Goal: Check status

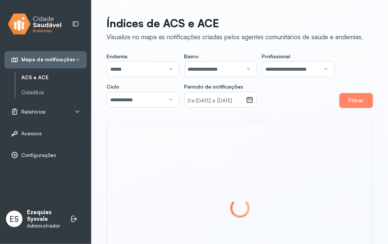
click at [56, 116] on div "Relatórios" at bounding box center [45, 111] width 82 height 17
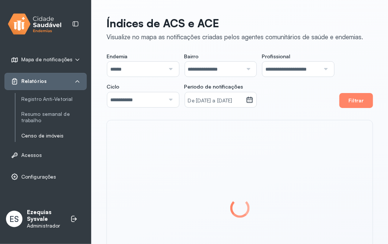
click at [37, 136] on link "Censo de imóveis" at bounding box center [53, 136] width 65 height 6
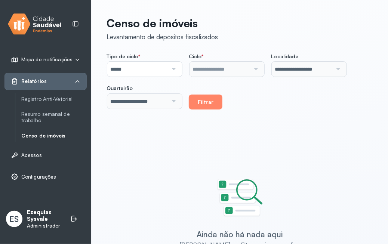
type input "**********"
click at [189, 109] on button "Filtrar" at bounding box center [206, 102] width 34 height 15
